Goal: Transaction & Acquisition: Purchase product/service

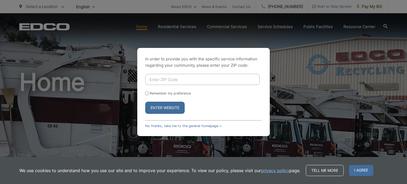
click at [190, 82] on input "Enter ZIP Code" at bounding box center [202, 79] width 114 height 11
type input "92021"
click at [145, 102] on button "Enter Website" at bounding box center [164, 108] width 39 height 12
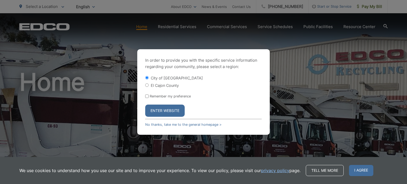
click at [162, 113] on button "Enter Website" at bounding box center [164, 111] width 39 height 12
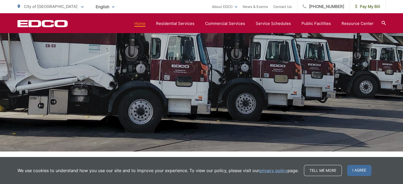
scroll to position [81, 0]
click at [351, 170] on span "I agree" at bounding box center [359, 170] width 24 height 11
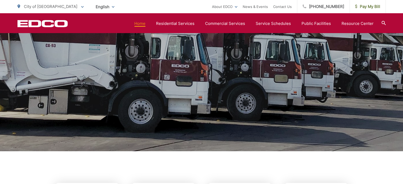
scroll to position [179, 0]
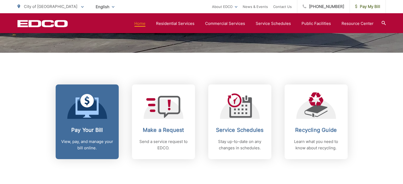
click at [96, 136] on div "Pay Your Bill View, pay, and manage your bill online." at bounding box center [87, 139] width 52 height 24
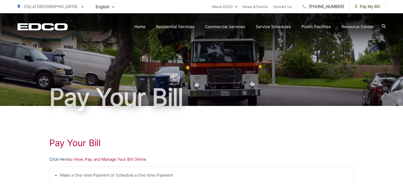
click at [61, 158] on link "Click Here" at bounding box center [59, 159] width 20 height 6
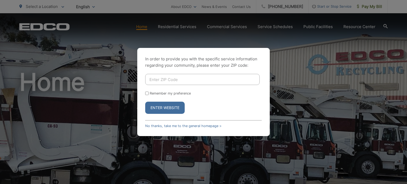
click at [172, 79] on input "Enter ZIP Code" at bounding box center [202, 79] width 114 height 11
click at [211, 82] on input "Enter ZIP Code" at bounding box center [202, 79] width 114 height 11
type input "92021"
click at [145, 102] on button "Enter Website" at bounding box center [164, 108] width 39 height 12
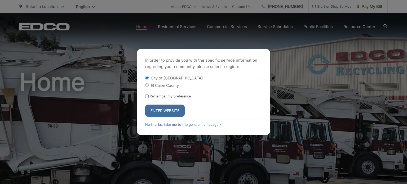
click at [150, 109] on button "Enter Website" at bounding box center [164, 111] width 39 height 12
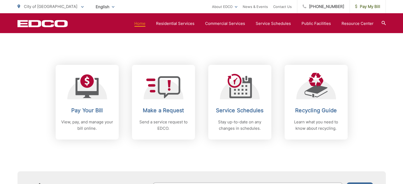
scroll to position [199, 0]
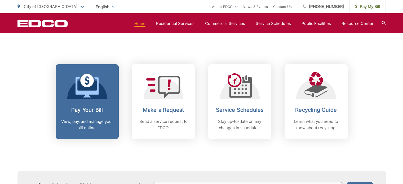
click at [90, 109] on h2 "Pay Your Bill" at bounding box center [87, 110] width 52 height 6
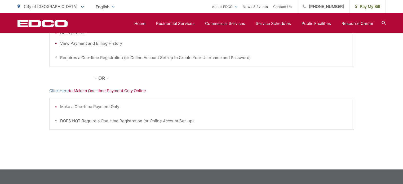
scroll to position [175, 0]
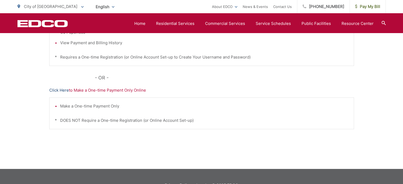
click at [56, 90] on link "Click Here" at bounding box center [59, 90] width 20 height 6
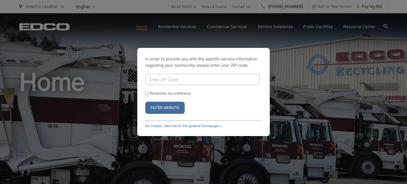
click at [162, 80] on input "Enter ZIP Code" at bounding box center [202, 79] width 114 height 11
type input "92021"
click at [162, 108] on button "Enter Website" at bounding box center [164, 108] width 39 height 12
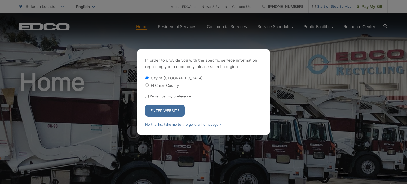
click at [166, 112] on button "Enter Website" at bounding box center [164, 111] width 39 height 12
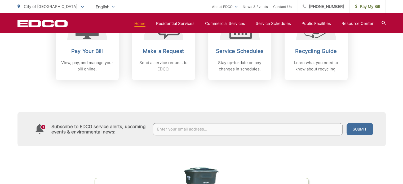
scroll to position [259, 0]
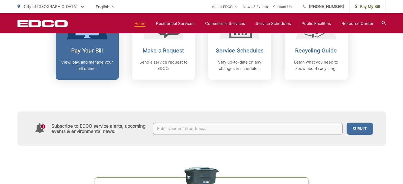
click at [92, 51] on h2 "Pay Your Bill" at bounding box center [87, 50] width 52 height 6
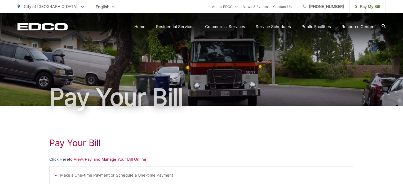
click at [53, 160] on link "Click Here" at bounding box center [59, 159] width 20 height 6
